Goal: Answer question/provide support: Share knowledge or assist other users

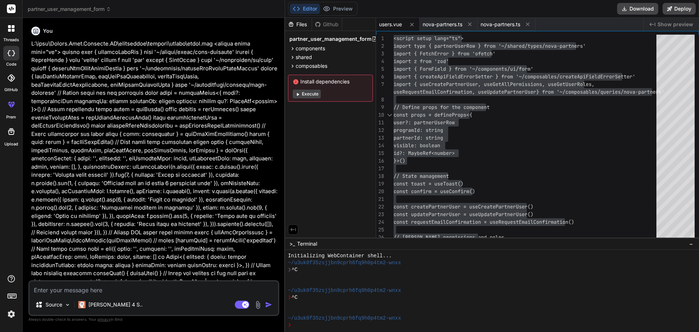
scroll to position [7, 0]
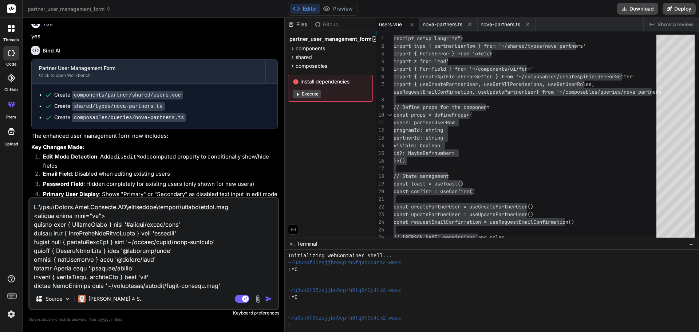
type textarea "C:\nova\Osiris.Nova.Internal.UI\components\partner\shared\users.vue <script set…"
type textarea "x"
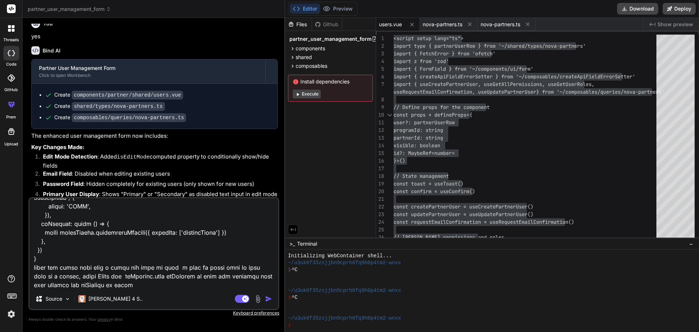
type textarea "C:\nova\Osiris.Nova.Internal.UI\components\partner\shared\users.vue <script set…"
click at [269, 297] on img "button" at bounding box center [268, 298] width 7 height 7
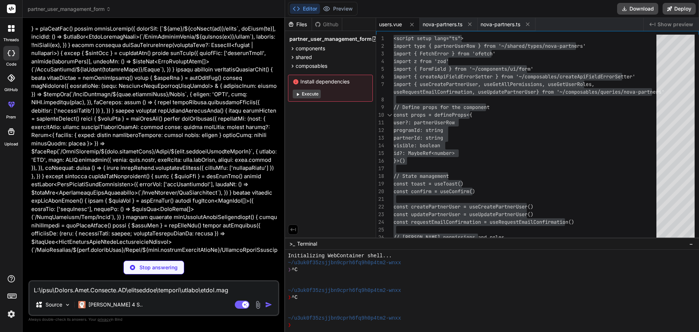
scroll to position [5090, 0]
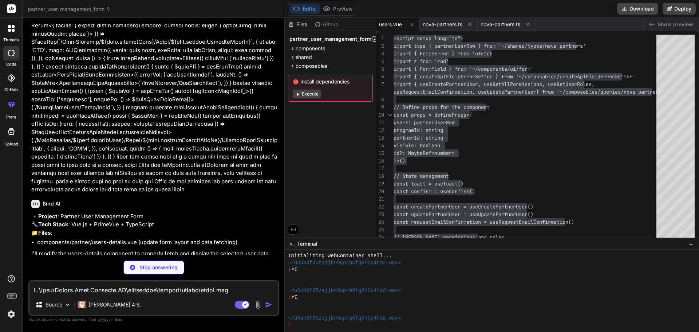
scroll to position [5174, 0]
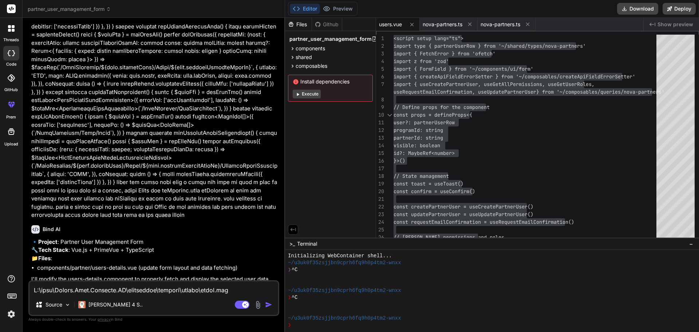
type textarea "x"
click at [132, 292] on textarea at bounding box center [153, 287] width 249 height 13
type textarea "y"
type textarea "x"
type textarea "ye"
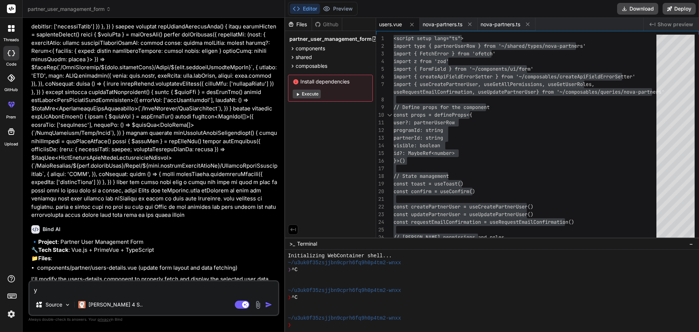
type textarea "x"
type textarea "yes"
type textarea "x"
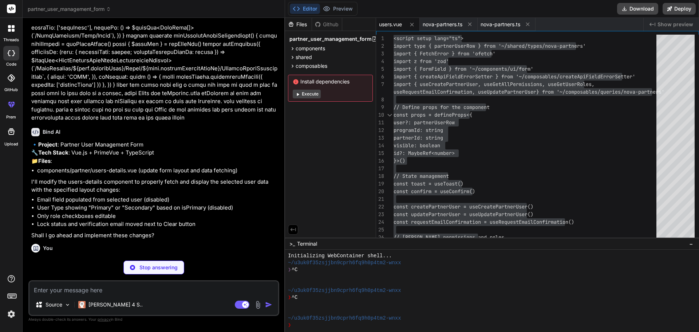
scroll to position [5289, 0]
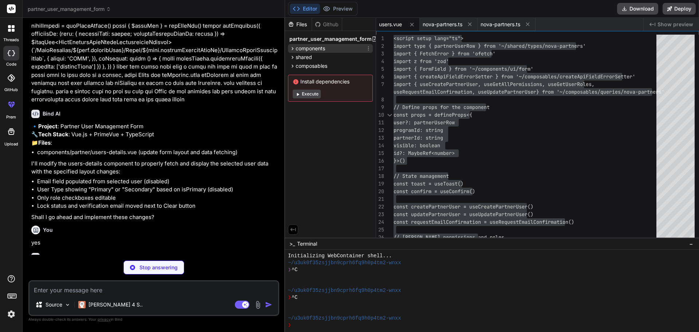
click at [292, 47] on icon at bounding box center [293, 48] width 2 height 3
click at [293, 47] on icon at bounding box center [292, 49] width 6 height 6
drag, startPoint x: 293, startPoint y: 48, endPoint x: 293, endPoint y: 52, distance: 3.7
click at [293, 48] on icon at bounding box center [292, 49] width 6 height 6
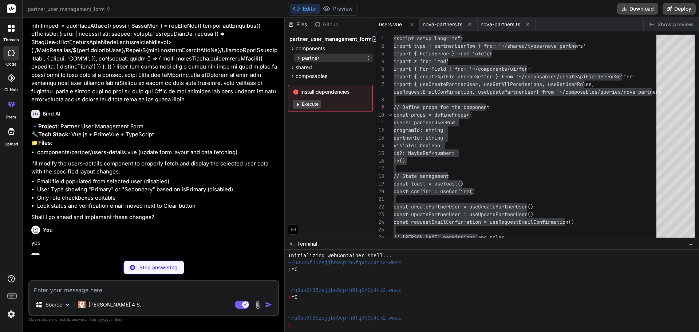
click at [297, 58] on icon at bounding box center [299, 58] width 6 height 6
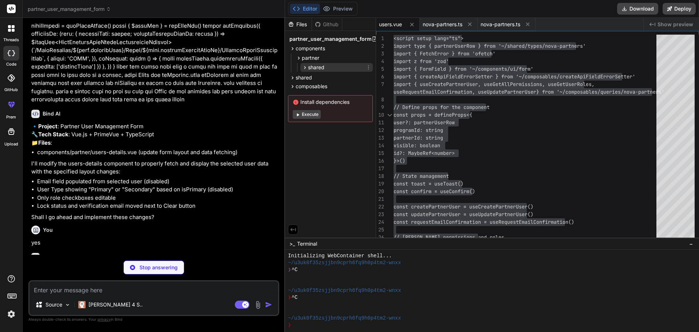
click at [303, 65] on icon at bounding box center [305, 67] width 6 height 6
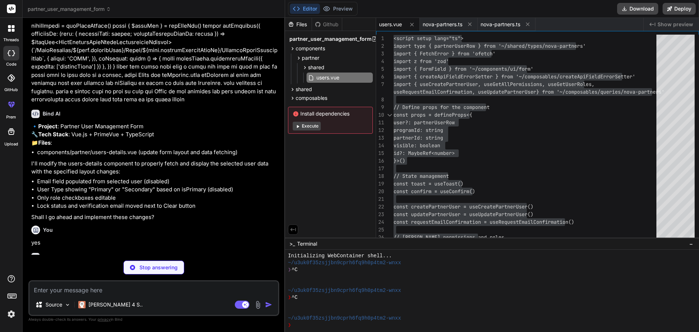
click at [185, 213] on p "Shall I go ahead and implement these changes?" at bounding box center [154, 217] width 246 height 8
type textarea "x"
type textarea "<Button :label="isEditMode ? 'Update Roles' : 'Create User'" @click="onSubmit" …"
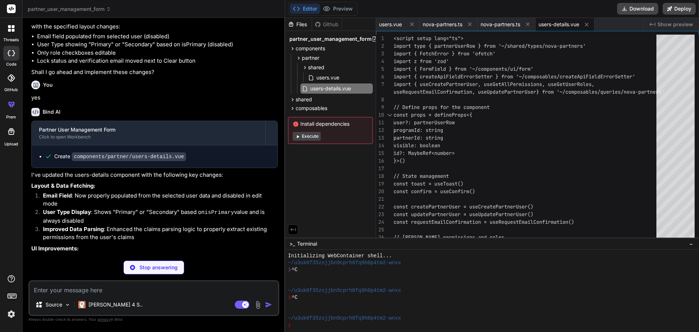
scroll to position [5438, 0]
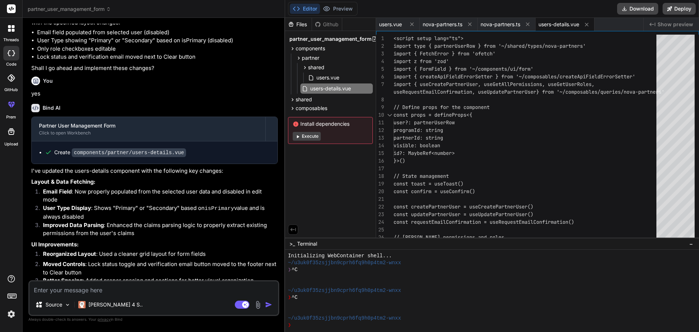
type textarea "x"
click at [554, 26] on span "users-details.vue" at bounding box center [558, 24] width 41 height 7
type textarea "<script setup lang="ts"> import type { partnerUserRow } from '~/shared/types/no…"
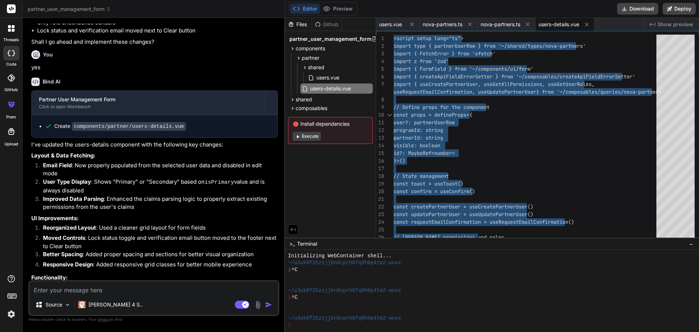
scroll to position [5466, 0]
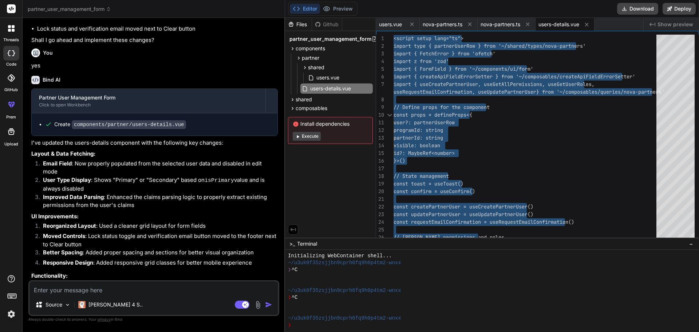
click at [144, 291] on textarea at bounding box center [153, 287] width 249 height 13
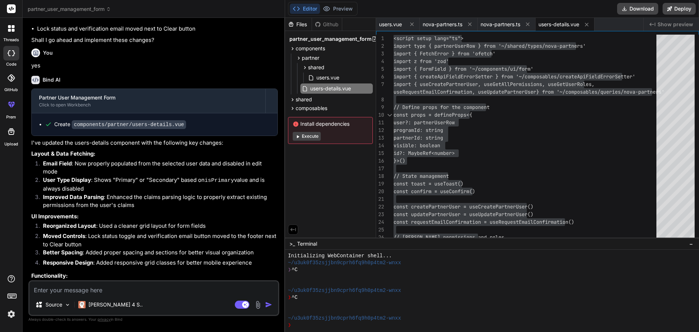
type textarea "i"
type textarea "x"
type textarea "if"
type textarea "x"
type textarea "if"
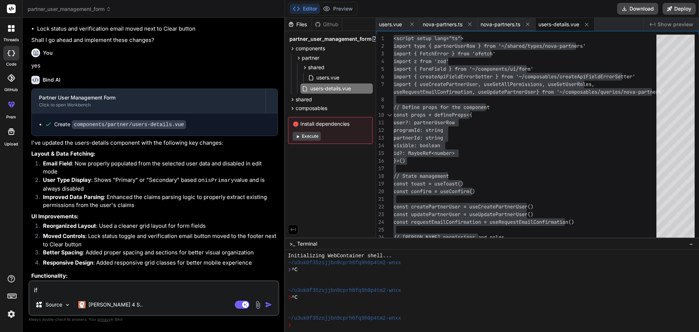
type textarea "x"
type textarea "if t"
type textarea "x"
type textarea "if th"
type textarea "x"
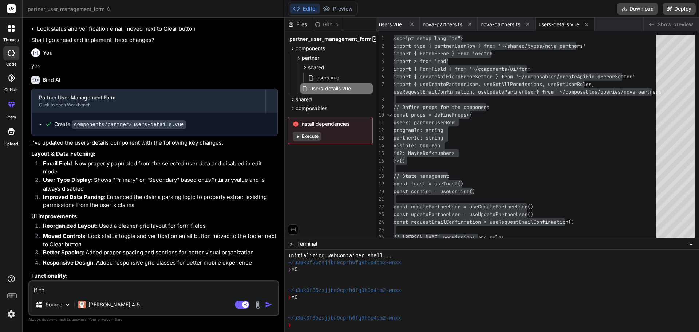
type textarea "if the"
type textarea "x"
type textarea "if the"
type textarea "x"
type textarea "if the u"
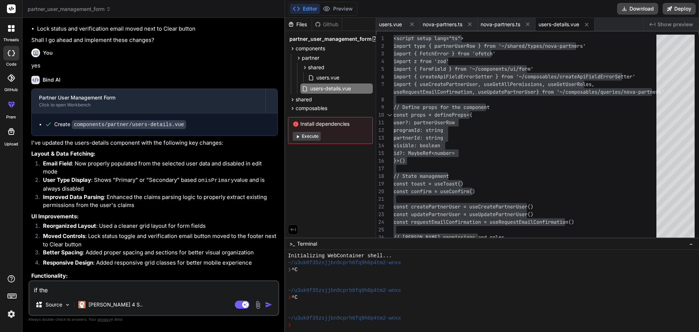
type textarea "x"
type textarea "if the us"
type textarea "x"
type textarea "if the use"
type textarea "x"
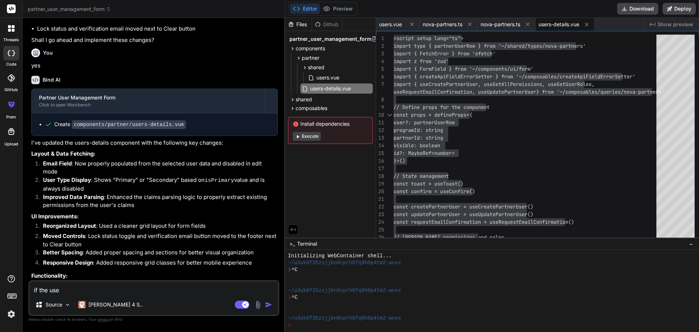
type textarea "if the user"
type textarea "x"
type textarea "if the user"
type textarea "x"
type textarea "if the user i"
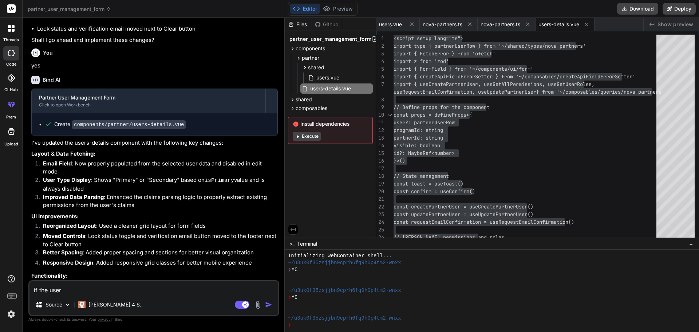
type textarea "x"
type textarea "if the user is"
type textarea "x"
type textarea "if the user is"
type textarea "x"
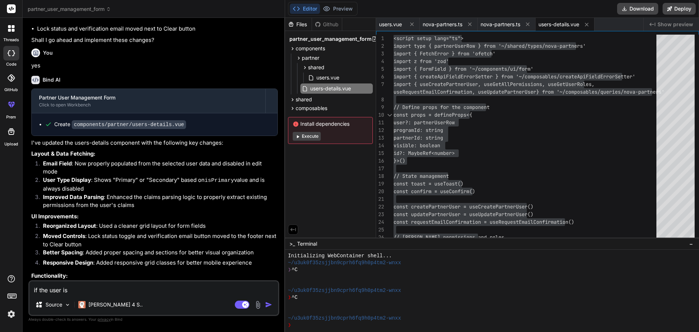
type textarea "if the user is p"
type textarea "x"
type textarea "if the user is pr"
type textarea "x"
type textarea "if the user is pri"
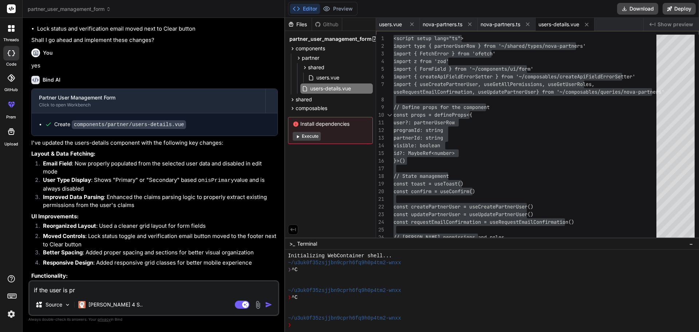
type textarea "x"
type textarea "if the user is prim"
type textarea "x"
type textarea "if the user is prima"
type textarea "x"
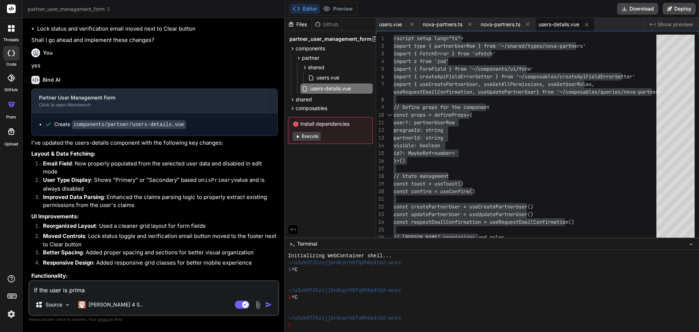
type textarea "if the user is primar"
type textarea "x"
type textarea "if the user is primary"
type textarea "x"
type textarea "if the user is primary"
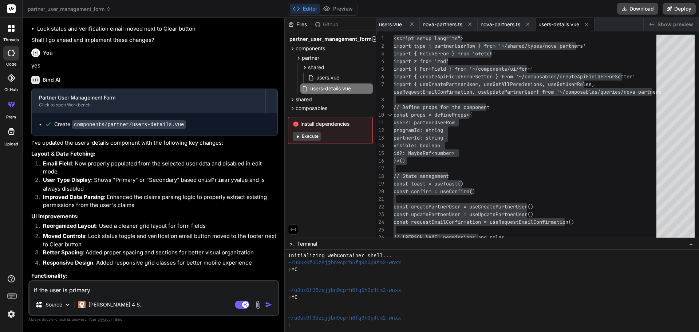
type textarea "x"
type textarea "if the user is primary y"
type textarea "x"
type textarea "if the user is primary yo"
type textarea "x"
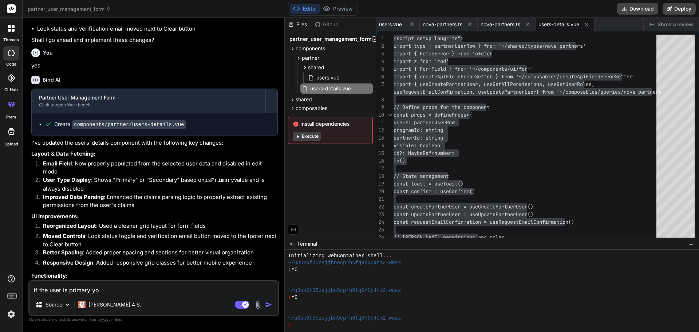
type textarea "if the user is primary you"
type textarea "x"
type textarea "if the user is primary you"
type textarea "x"
type textarea "if the user is primary you c"
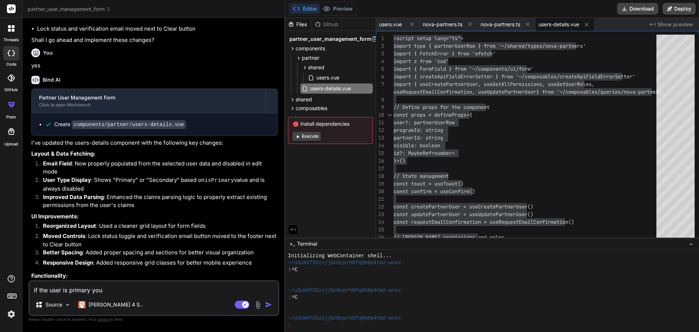
type textarea "x"
type textarea "if the user is primary you ca"
type textarea "x"
type textarea "if the user is primary you can"
type textarea "x"
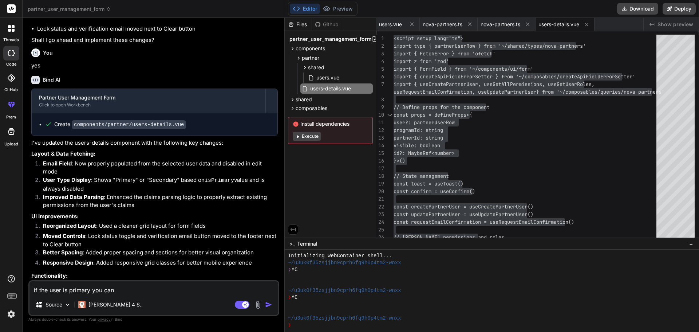
type textarea "if the user is primary you cant"
type textarea "x"
type textarea "if the user is primary you cant"
type textarea "x"
type textarea "if the user is primary you cant"
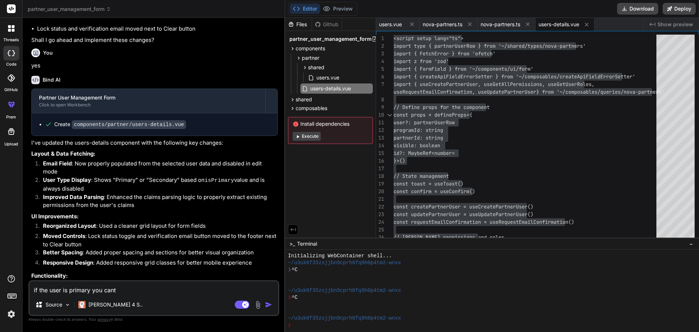
type textarea "x"
type textarea "if the user is primary you can"
type textarea "x"
type textarea "if the user is primary you ca"
type textarea "x"
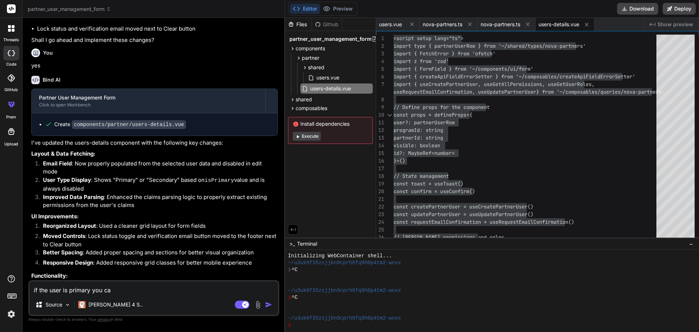
type textarea "if the user is primary you c"
type textarea "x"
type textarea "if the user is primary you"
type textarea "x"
type textarea "if the user is primary you a"
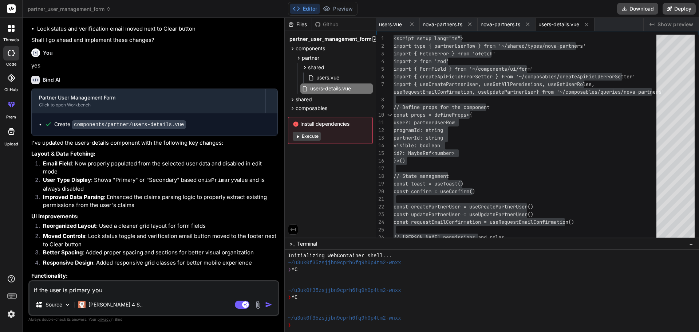
type textarea "x"
type textarea "if the user is primary you an"
type textarea "x"
type textarea "if the user is primary you and"
type textarea "x"
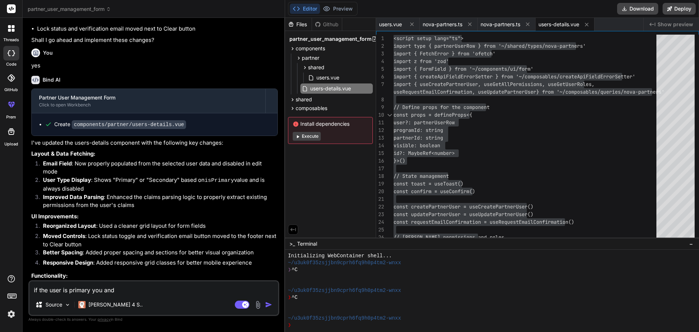
type textarea "if the user is primary you and"
type textarea "x"
type textarea "if the user is primary you and a"
type textarea "x"
type textarea "if the user is primary you and ad"
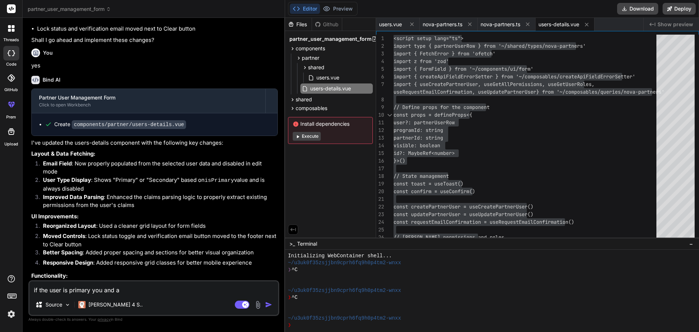
type textarea "x"
type textarea "if the user is primary you and adm"
type textarea "x"
type textarea "if the user is primary you and admi"
type textarea "x"
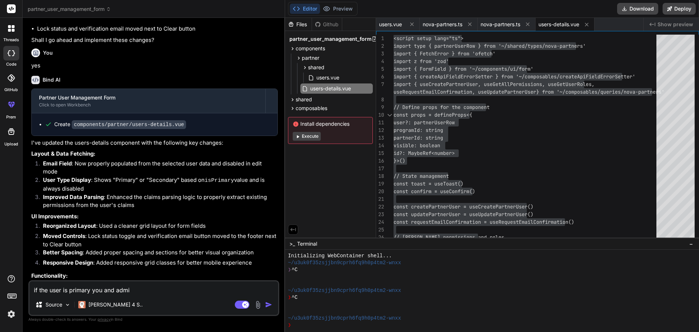
type textarea "if the user is primary you and admin"
type textarea "x"
type textarea "if the user is primary you and admin"
type textarea "x"
type textarea "if the user is primary you and admin y"
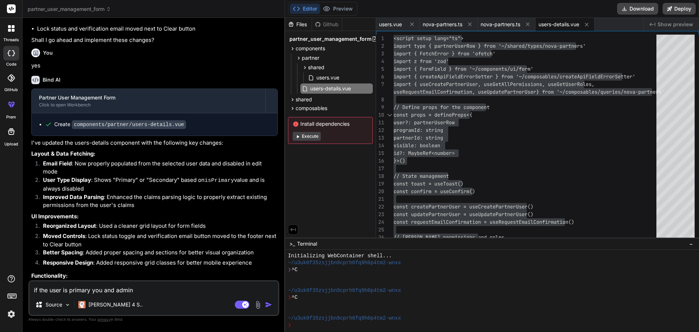
type textarea "x"
type textarea "if the user is primary you and admin yo"
type textarea "x"
type textarea "if the user is primary you and admin you"
type textarea "x"
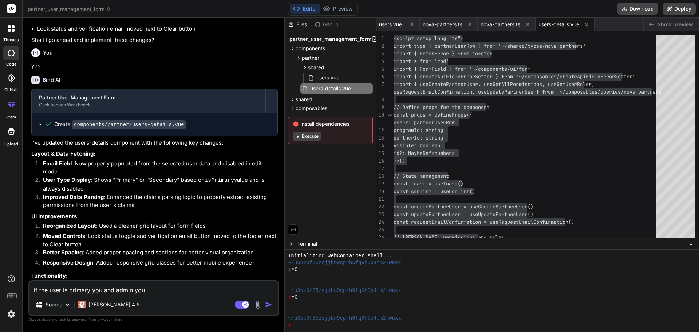
type textarea "if the user is primary you and admin you"
type textarea "x"
type textarea "if the user is primary you and admin you c"
type textarea "x"
type textarea "if the user is primary you and admin you ca"
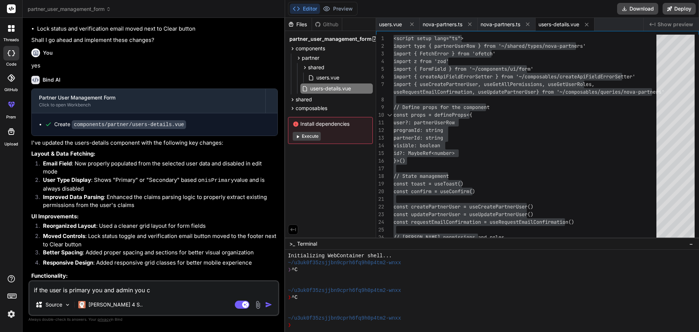
type textarea "x"
type textarea "if the user is primary you and admin you can"
type textarea "x"
type textarea "if the user is primary you and admin you cant"
type textarea "x"
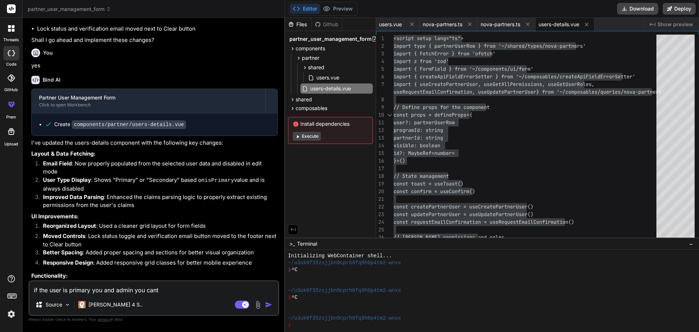
type textarea "if the user is primary you and admin you cant"
type textarea "x"
type textarea "if the user is primary you and admin you cant e"
type textarea "x"
type textarea "if the user is primary you and admin you cant ed"
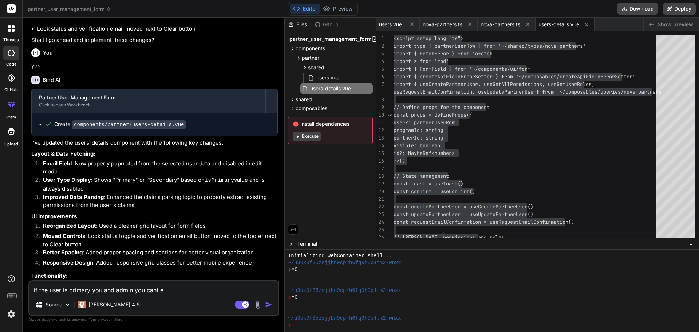
type textarea "x"
type textarea "if the user is primary you and admin you cant edi"
type textarea "x"
type textarea "if the user is primary you and admin you cant edit"
type textarea "x"
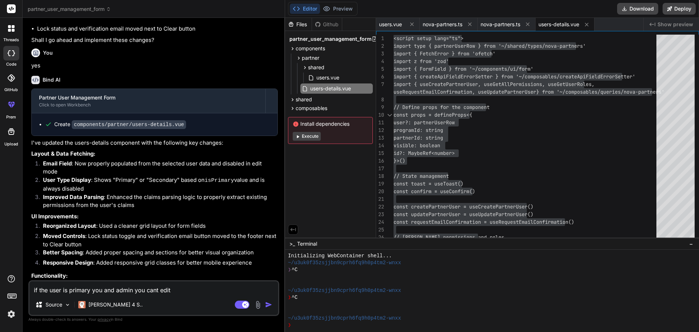
type textarea "if the user is primary you and admin you cant edit"
type textarea "x"
type textarea "if the user is primary you and admin you cant edit t"
type textarea "x"
type textarea "if the user is primary you and admin you cant edit th"
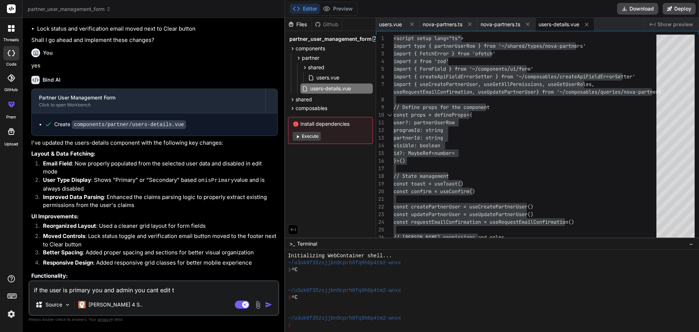
type textarea "x"
type textarea "if the user is primary you and admin you cant edit tha"
type textarea "x"
type textarea "if the user is primary you and admin you cant edit that"
type textarea "x"
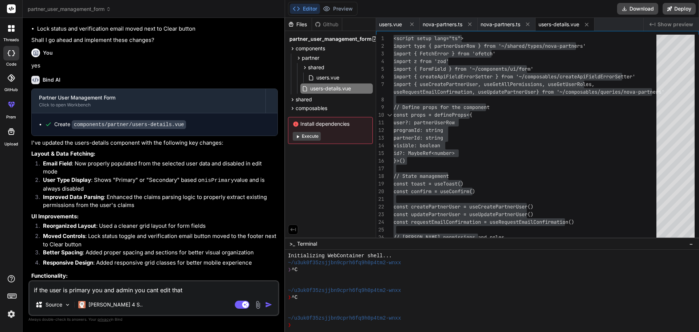
type textarea "if the user is primary you and admin you cant edit that"
type textarea "x"
click at [185, 291] on textarea "if the user is primary you and admin you cant edit that" at bounding box center [153, 287] width 249 height 13
type textarea "if the user is primary you and admin you cant edit that r"
type textarea "x"
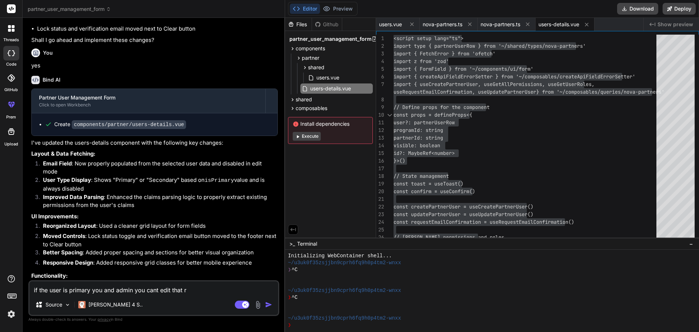
type textarea "if the user is primary you and admin you cant edit that ro"
type textarea "x"
type textarea "if the user is primary you and admin you cant edit that rol"
type textarea "x"
type textarea "if the user is primary you and admin you cant edit that role"
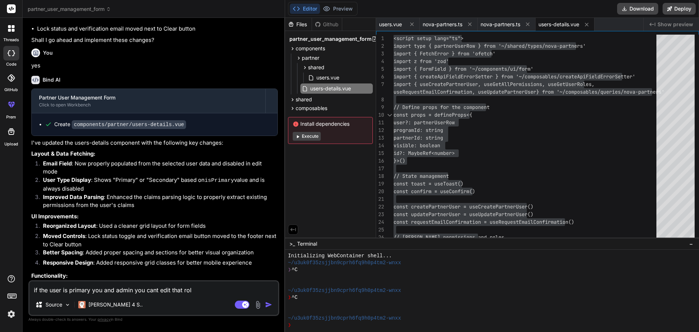
type textarea "x"
type textarea "if the user is primary you and admin you cant edit that role"
type textarea "x"
type textarea "if the user is primary you and admin you cant edit that role ."
type textarea "x"
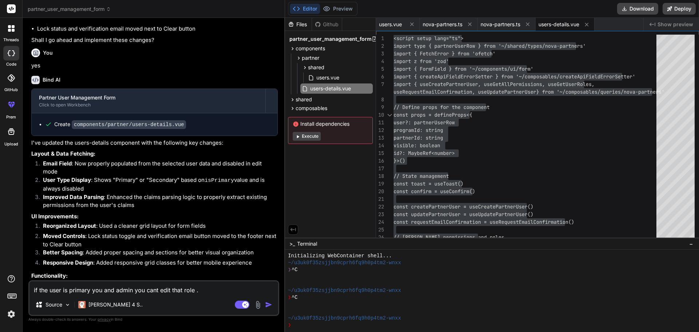
type textarea "if the user is primary you and admin you cant edit that role ."
type textarea "x"
type textarea "if the user is primary you and admin you cant edit that role . a"
type textarea "x"
type textarea "if the user is primary you and admin you cant edit that role . ag"
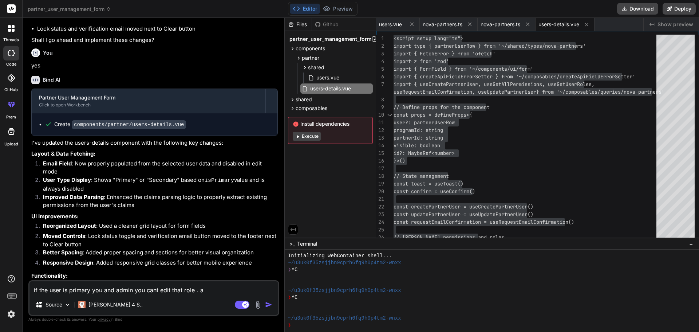
type textarea "x"
type textarea "if the user is primary you and admin you cant edit that role . aga"
type textarea "x"
type textarea "if the user is primary you and admin you cant edit that role . agai"
type textarea "x"
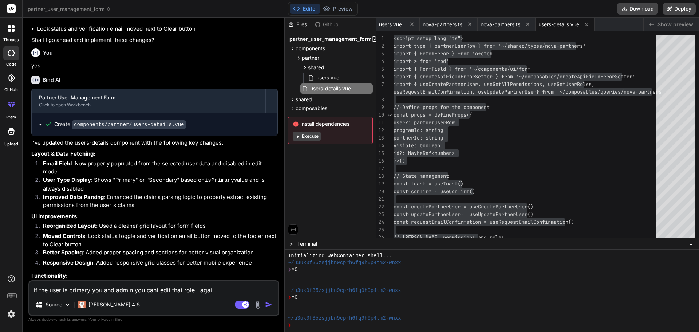
type textarea "if the user is primary you and admin you cant edit that role . again"
type textarea "x"
type textarea "if the user is primary you and admin you cant edit that role . again"
type textarea "x"
type textarea "if the user is primary you and admin you cant edit that role . again o"
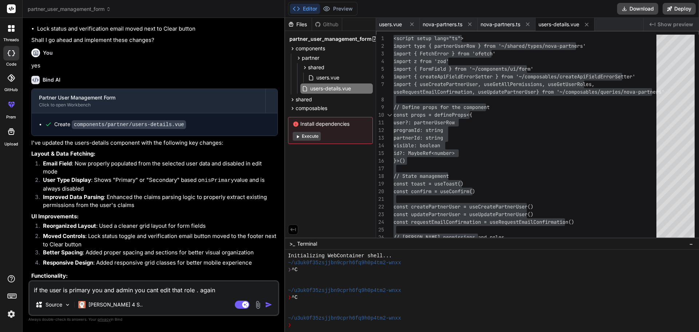
type textarea "x"
type textarea "if the user is primary you and admin you cant edit that role . again on"
type textarea "x"
type textarea "if the user is primary you and admin you cant edit that role . again on"
type textarea "x"
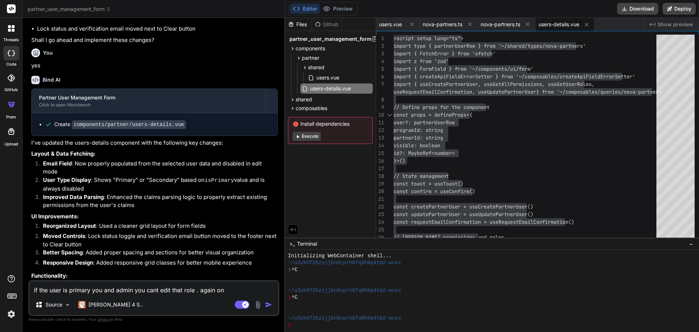
type textarea "if the user is primary you and admin you cant edit that role . again on t"
type textarea "x"
type textarea "if the user is primary you and admin you cant edit that role . again on th"
type textarea "x"
type textarea "if the user is primary you and admin you cant edit that role . again on the"
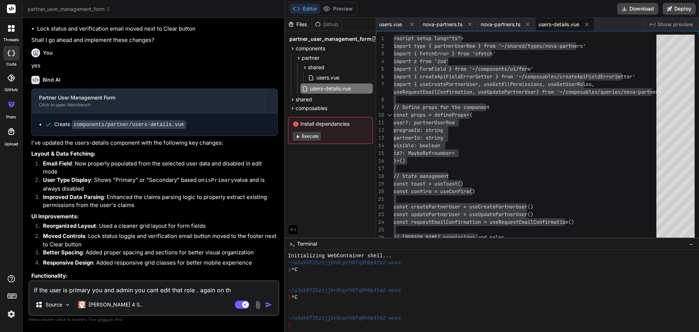
type textarea "x"
type textarea "if the user is primary you and admin you cant edit that role . again on the"
type textarea "x"
type textarea "if the user is primary you and admin you cant edit that role . again on the u"
type textarea "x"
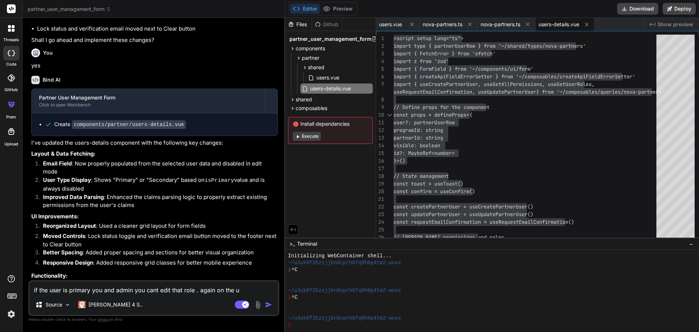
type textarea "if the user is primary you and admin you cant edit that role . again on the us"
type textarea "x"
type textarea "if the user is primary you and admin you cant edit that role . again on the use"
type textarea "x"
type textarea "if the user is primary you and admin you cant edit that role . again on the user"
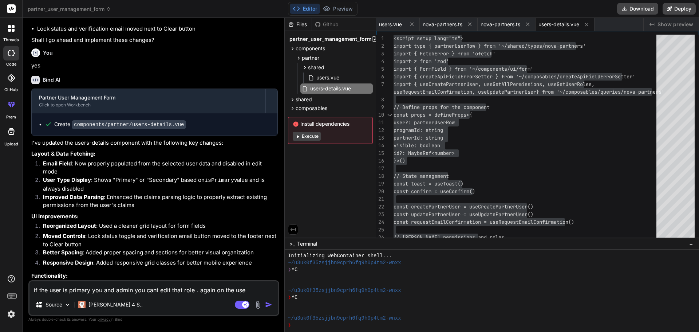
type textarea "x"
type textarea "if the user is primary you and admin you cant edit that role . again on the use…"
type textarea "x"
type textarea "if the user is primary you and admin you cant edit that role . again on the use…"
type textarea "x"
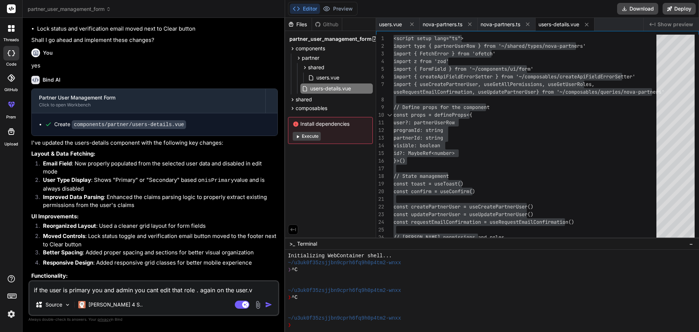
type textarea "if the user is primary you and admin you cant edit that role . again on the [DO…"
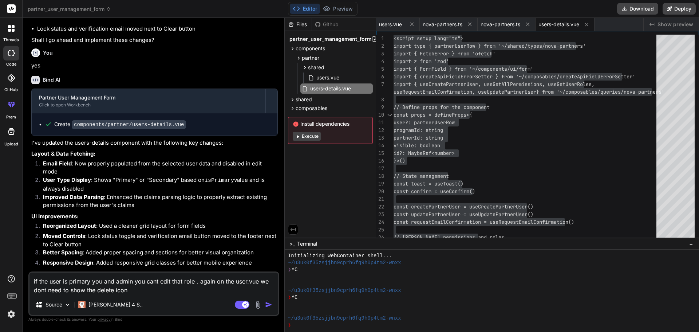
drag, startPoint x: 129, startPoint y: 291, endPoint x: 133, endPoint y: 291, distance: 4.4
click at [129, 291] on textarea "if the user is primary you and admin you cant edit that role . again on the use…" at bounding box center [153, 283] width 249 height 22
click at [162, 291] on textarea "if the user is primary you and admin you cant edit that role . again on the use…" at bounding box center [153, 283] width 249 height 22
click at [191, 291] on textarea "if the user is primary you and admin you cant edit that role . again on the use…" at bounding box center [153, 283] width 249 height 22
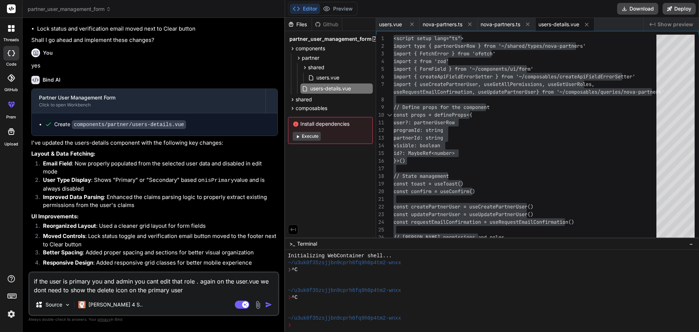
drag, startPoint x: 197, startPoint y: 294, endPoint x: 23, endPoint y: 277, distance: 175.2
click at [23, 277] on div "Bind AI Web Search Created with Pixso. Code Generator You Bind AI 🔹 Project : P…" at bounding box center [154, 174] width 262 height 313
click at [125, 288] on textarea "if the user is primary you and admin you cant edit that role . again on the use…" at bounding box center [153, 283] width 249 height 22
paste textarea "you cant edit that role but we can update the send verification Email and chang…"
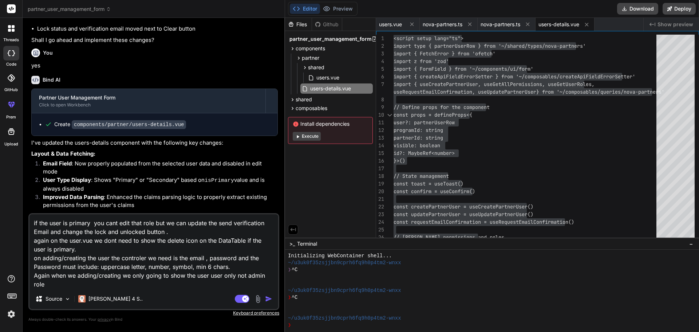
click at [269, 297] on img "button" at bounding box center [268, 298] width 7 height 7
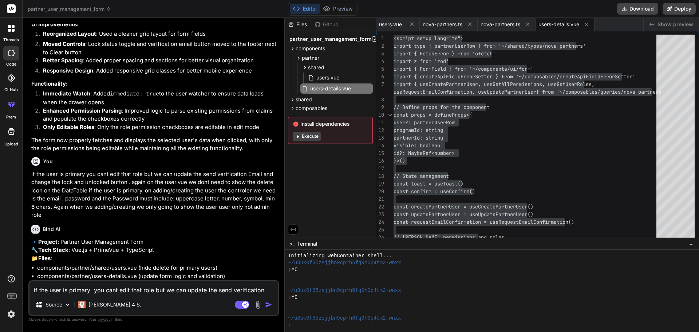
scroll to position [5675, 0]
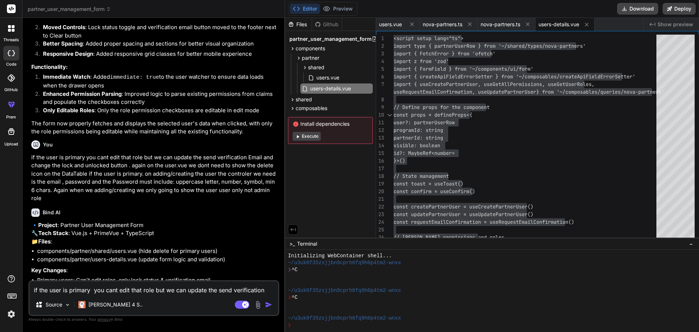
click at [95, 288] on textarea "if the user is primary you cant edit that role but we can update the send verif…" at bounding box center [153, 287] width 249 height 13
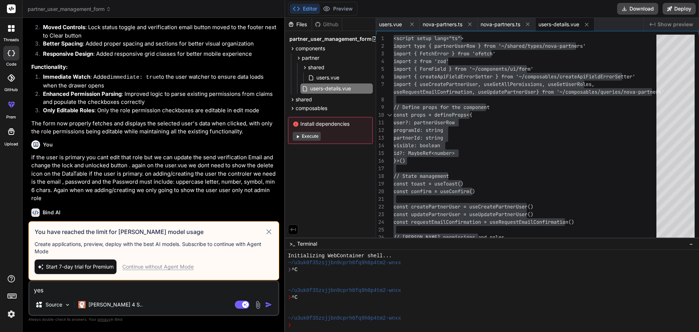
click at [52, 286] on textarea "yes" at bounding box center [153, 287] width 249 height 13
click at [156, 268] on div "Continue without Agent Mode" at bounding box center [157, 266] width 71 height 7
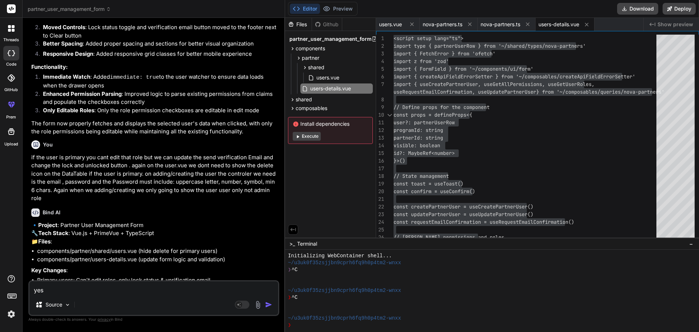
click at [80, 285] on textarea "yes" at bounding box center [153, 287] width 249 height 13
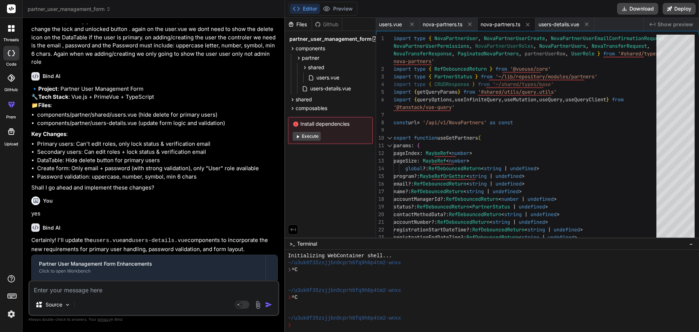
scroll to position [5817, 0]
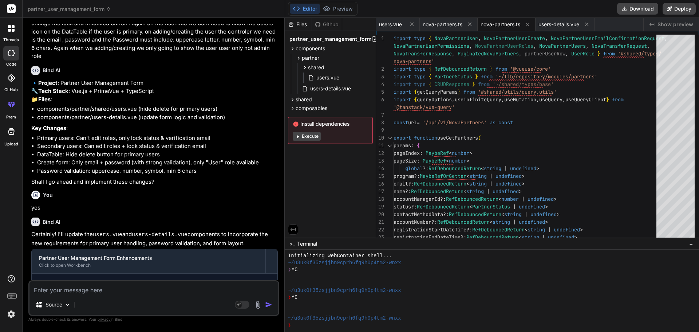
click at [134, 158] on li "Create form: Only email + password (with strong validation), only "User" role a…" at bounding box center [157, 162] width 241 height 8
click at [388, 25] on span "users.vue" at bounding box center [390, 24] width 23 height 7
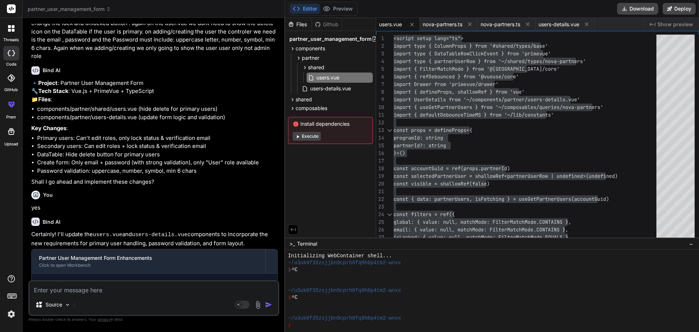
click at [395, 24] on span "users.vue" at bounding box center [390, 24] width 23 height 7
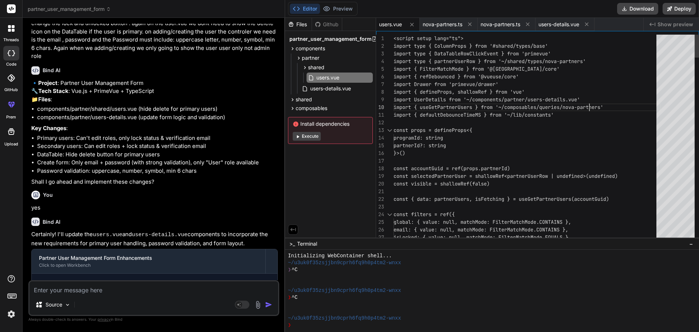
click at [381, 24] on span "users.vue" at bounding box center [390, 24] width 23 height 7
click at [392, 21] on span "users.vue" at bounding box center [390, 24] width 23 height 7
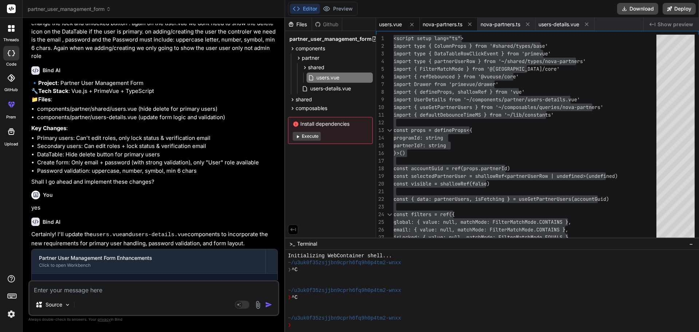
click at [445, 22] on span "nova-partners.ts" at bounding box center [443, 24] width 40 height 7
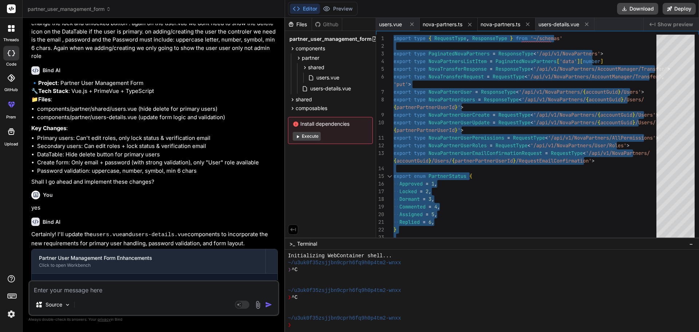
click at [497, 21] on span "nova-partners.ts" at bounding box center [501, 24] width 40 height 7
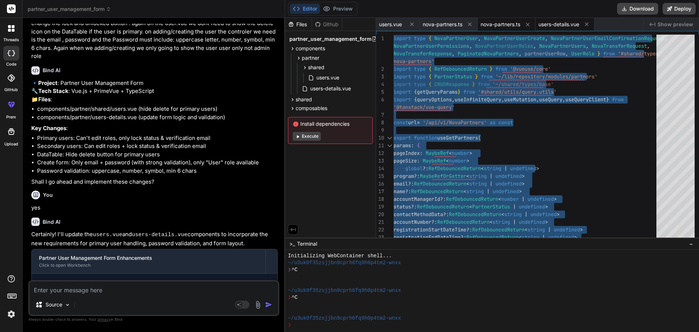
click at [555, 25] on span "users-details.vue" at bounding box center [558, 24] width 41 height 7
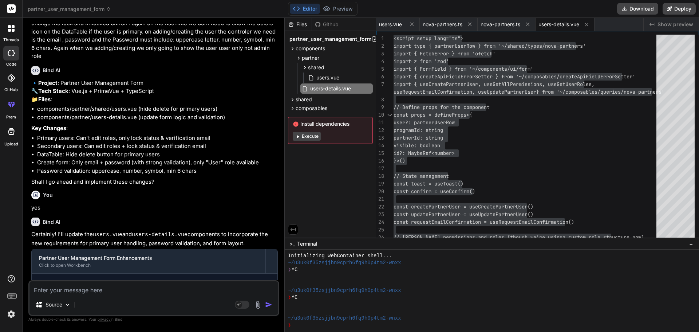
drag, startPoint x: 174, startPoint y: 246, endPoint x: 127, endPoint y: 244, distance: 47.0
click at [127, 292] on code "components/partner/users-details.vue" at bounding box center [129, 296] width 114 height 9
copy code "users-details.vue"
click at [88, 289] on textarea at bounding box center [153, 287] width 249 height 13
click at [103, 290] on textarea "on Role that is just a usee i still cant edit or selct the checkbox" at bounding box center [153, 287] width 249 height 13
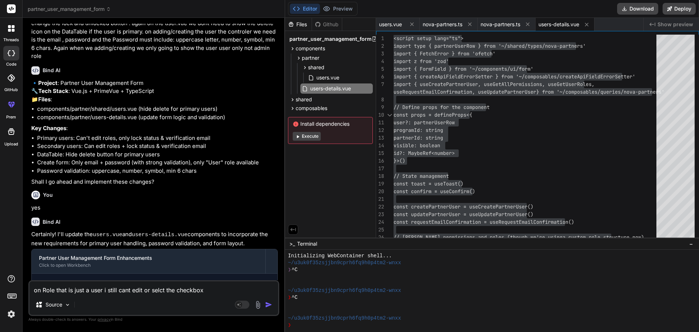
click at [159, 290] on textarea "on Role that is just a user i still cant edit or selct the checkbox" at bounding box center [153, 287] width 249 height 13
click at [219, 289] on textarea "on Role that is just a user i still cant edit or select the checkbox" at bounding box center [153, 287] width 249 height 13
click at [214, 290] on textarea "on Role that is just a user i still cant edit or select the checkbox" at bounding box center [153, 287] width 249 height 13
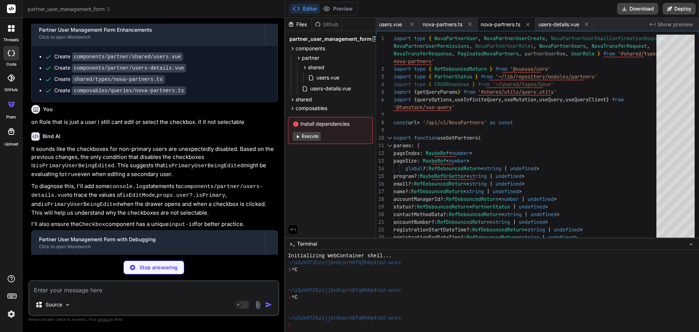
scroll to position [6047, 0]
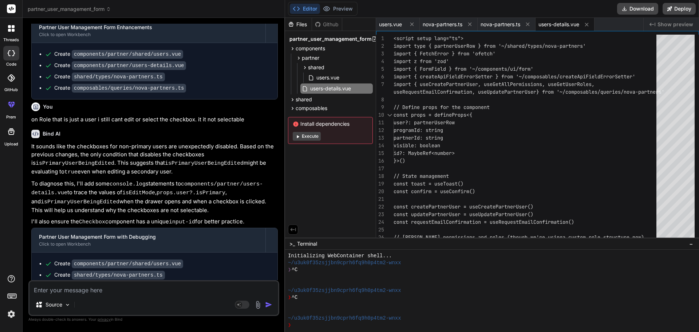
click at [565, 20] on div "users-details.vue" at bounding box center [565, 24] width 59 height 13
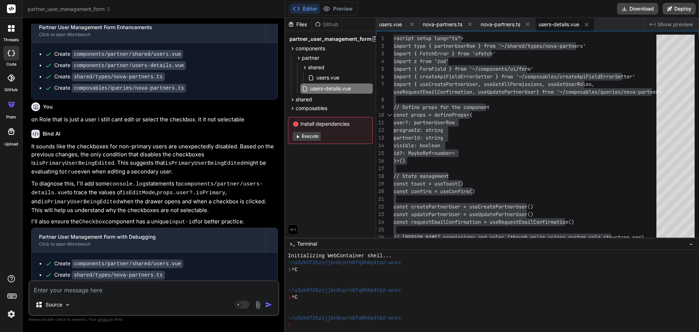
click at [139, 289] on textarea at bounding box center [153, 287] width 249 height 13
click at [205, 290] on textarea "lets update the queries to add the lock and unlock api call" at bounding box center [153, 287] width 249 height 13
click at [201, 291] on textarea "lets update the queries to add the lock and unlock api call" at bounding box center [153, 287] width 249 height 13
paste textarea "PUT /api/v1/NovaPartners/{accountGuid}/Users/{partnerPartnerUserId}/Lock Locks …"
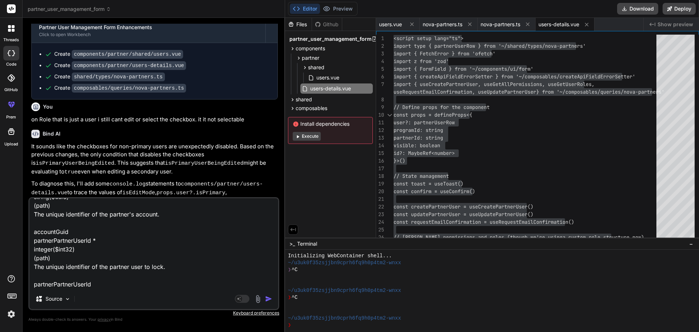
scroll to position [98, 0]
